Goal: Information Seeking & Learning: Find contact information

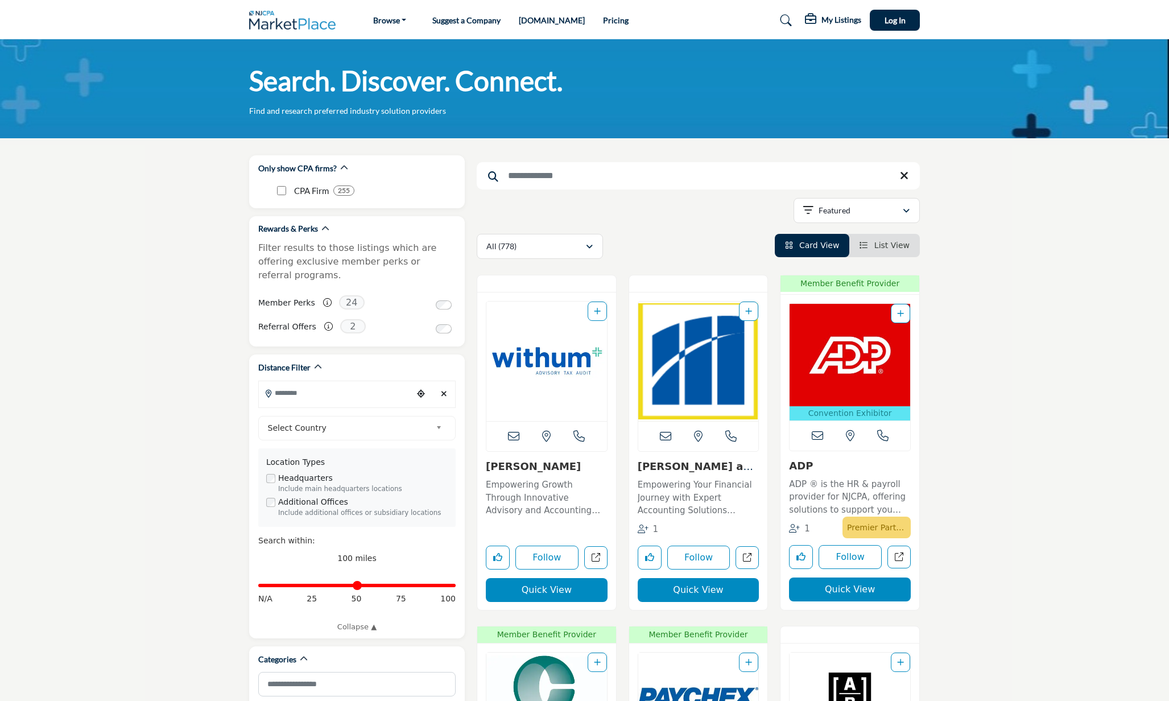
click at [526, 175] on input "Search Keyword" at bounding box center [698, 175] width 443 height 27
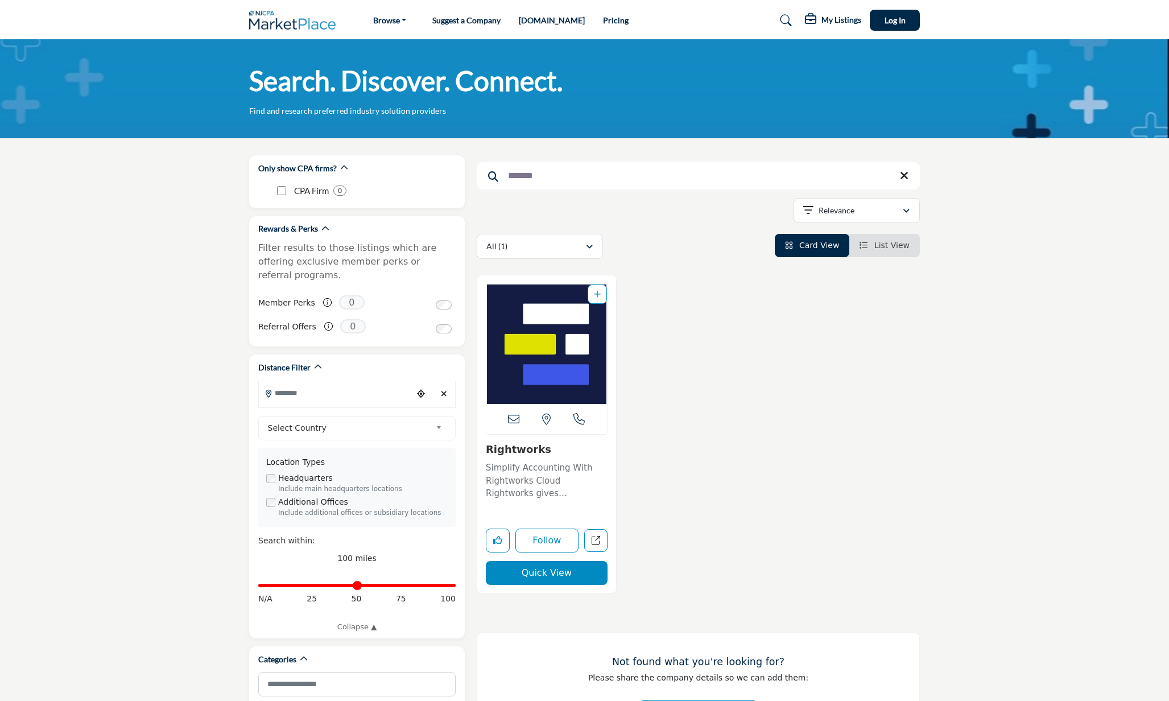
drag, startPoint x: 558, startPoint y: 181, endPoint x: 480, endPoint y: 176, distance: 78.1
click at [480, 176] on input "*******" at bounding box center [698, 175] width 443 height 27
type input "*****"
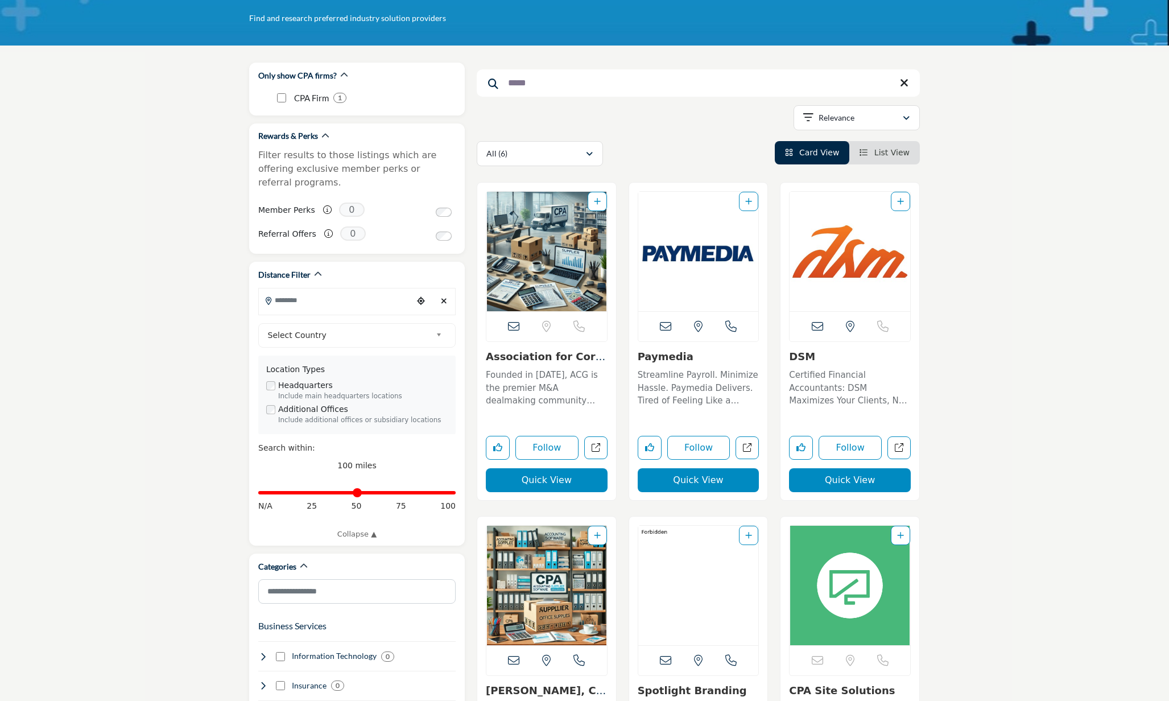
scroll to position [96, 0]
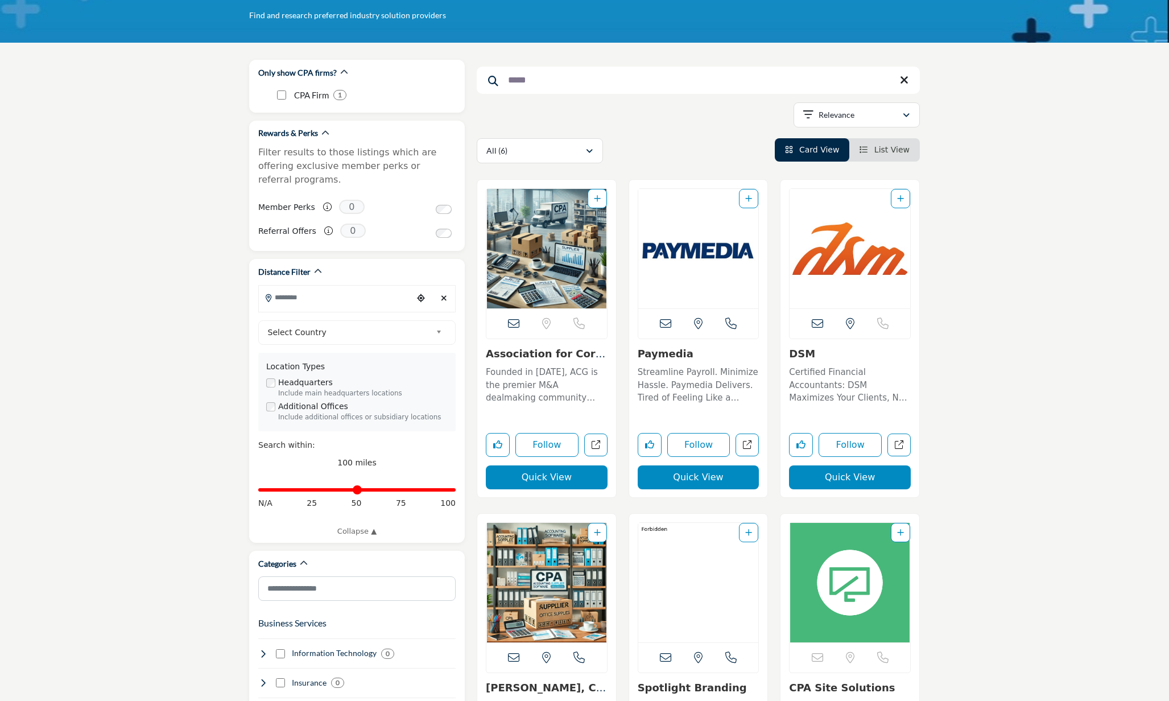
click at [875, 274] on img "Open Listing in new tab" at bounding box center [849, 248] width 121 height 119
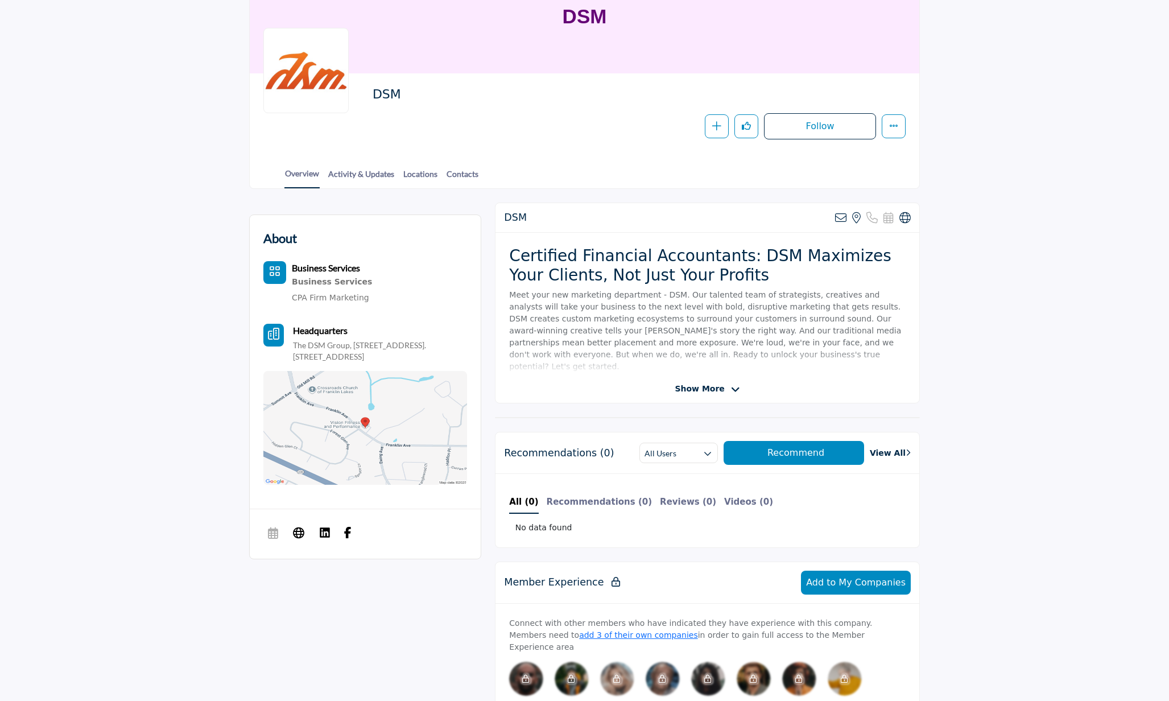
scroll to position [126, 0]
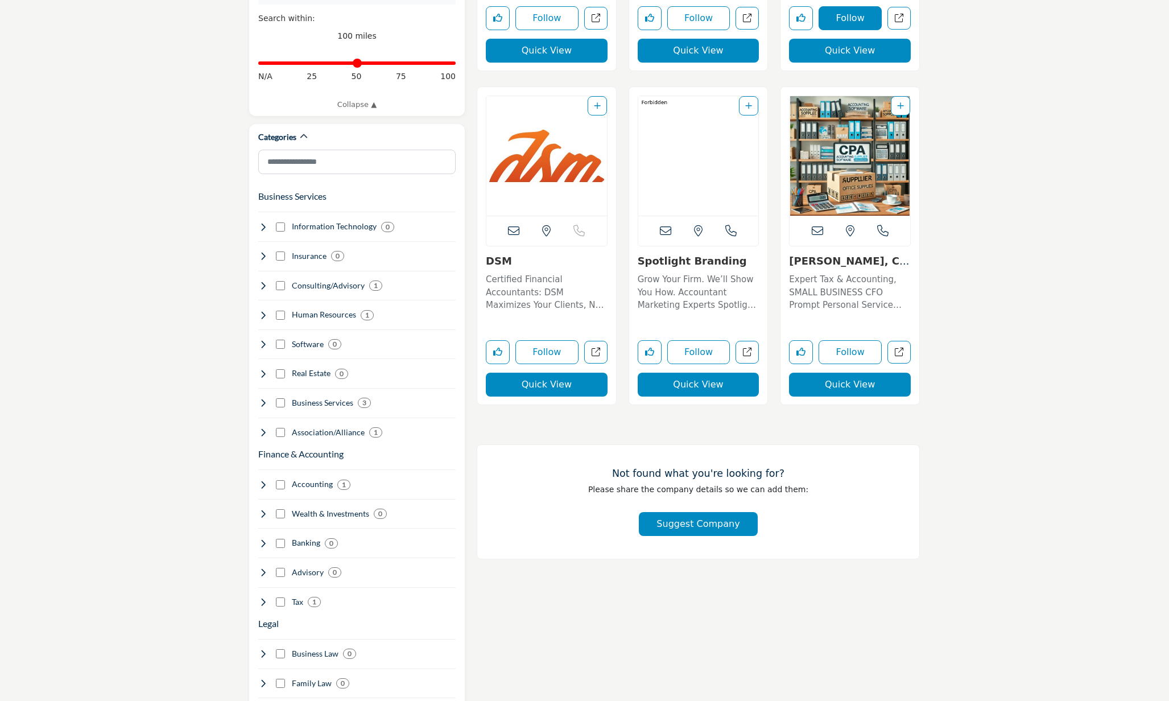
scroll to position [534, 0]
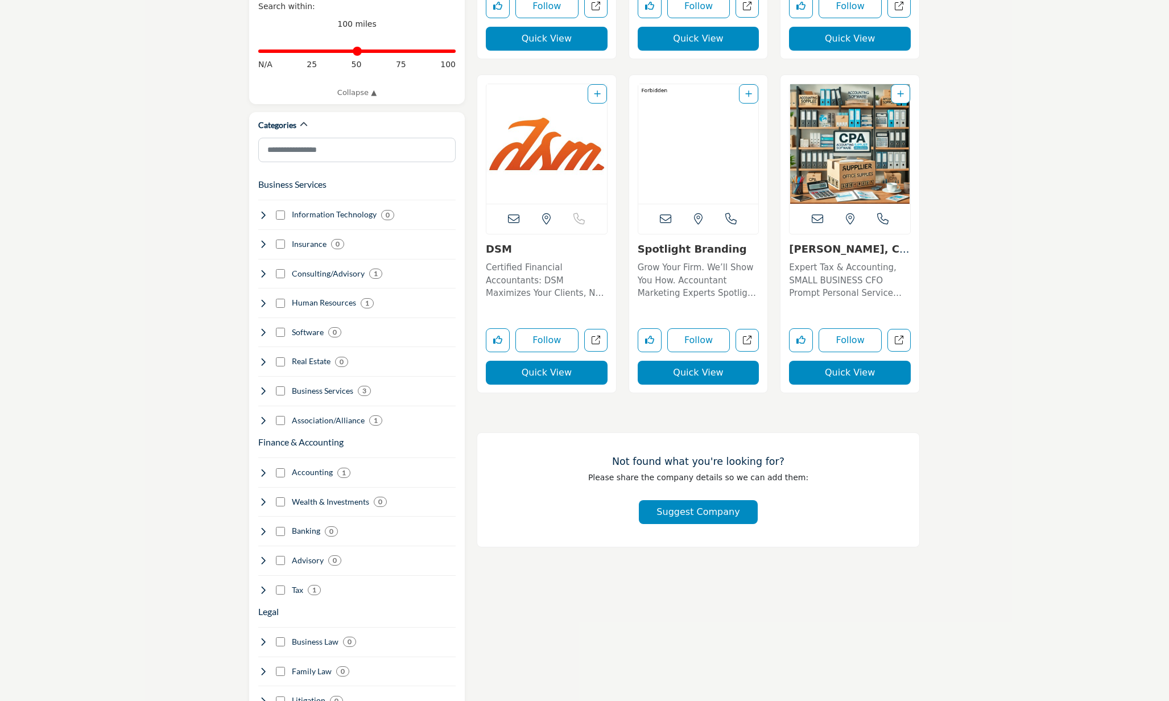
click at [863, 207] on div "View the location of this listing Call Number" at bounding box center [849, 219] width 121 height 30
click at [857, 249] on link "Donald S. Seigal, CP..." at bounding box center [849, 255] width 120 height 24
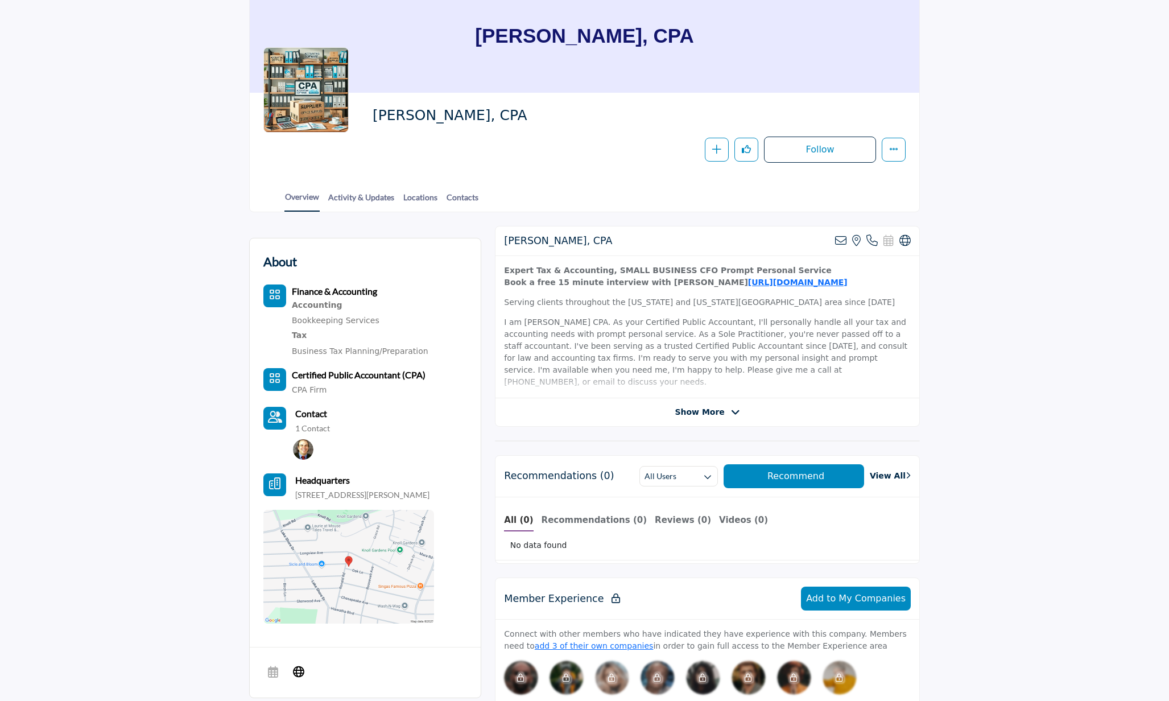
scroll to position [93, 0]
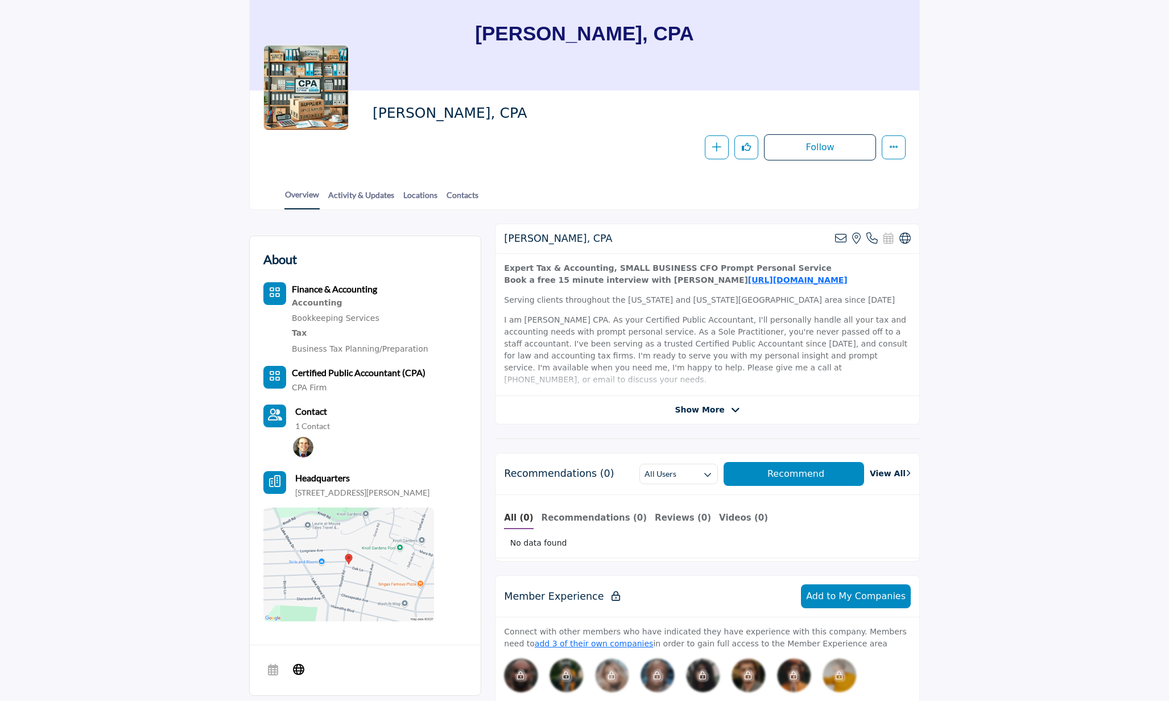
click at [719, 410] on span "Show More" at bounding box center [699, 410] width 49 height 12
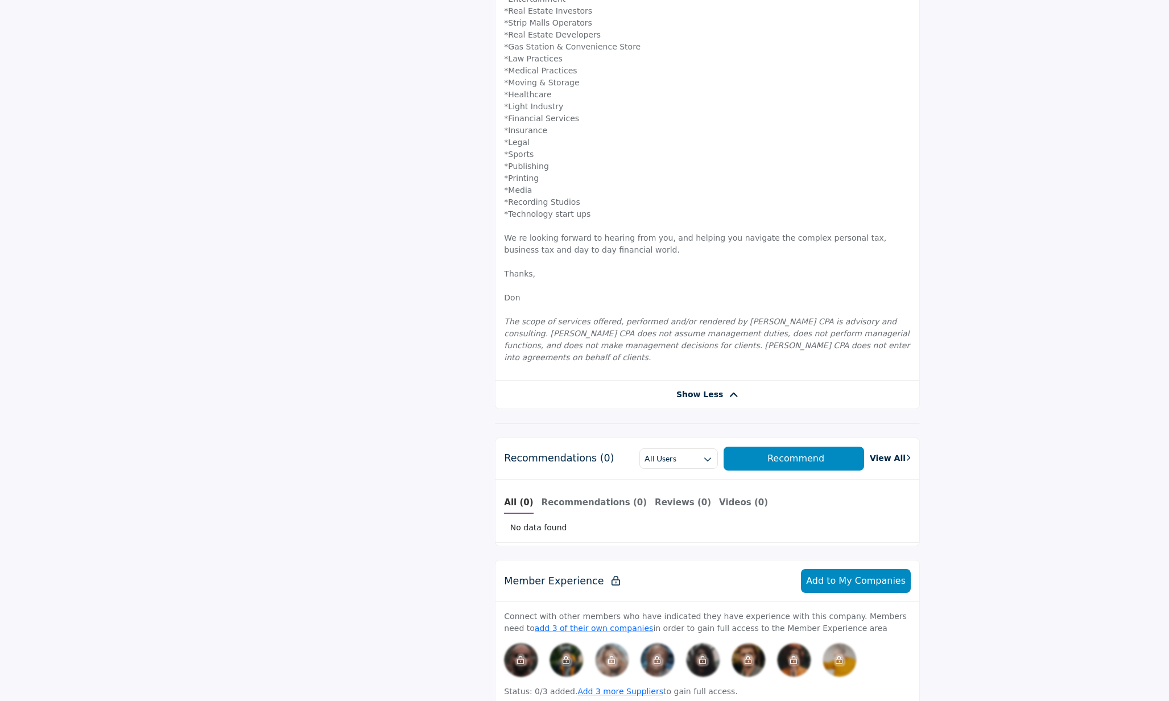
scroll to position [932, 0]
drag, startPoint x: 808, startPoint y: 308, endPoint x: 732, endPoint y: 310, distance: 76.2
click at [732, 317] on icon "The scope of services offered, performed and/or rendered by [PERSON_NAME] CPA i…" at bounding box center [707, 339] width 406 height 45
copy icon "[PERSON_NAME] CPA"
